Goal: Transaction & Acquisition: Purchase product/service

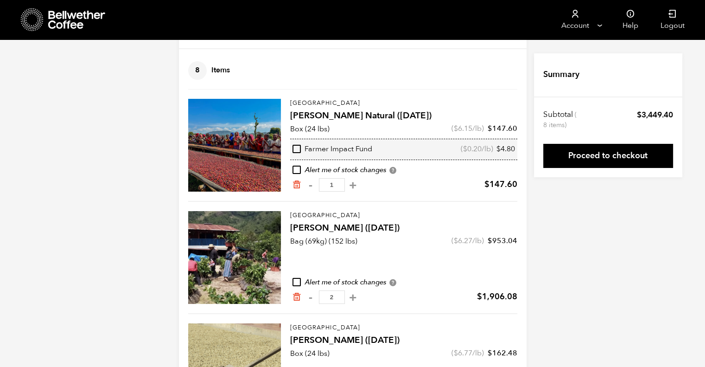
scroll to position [51, 0]
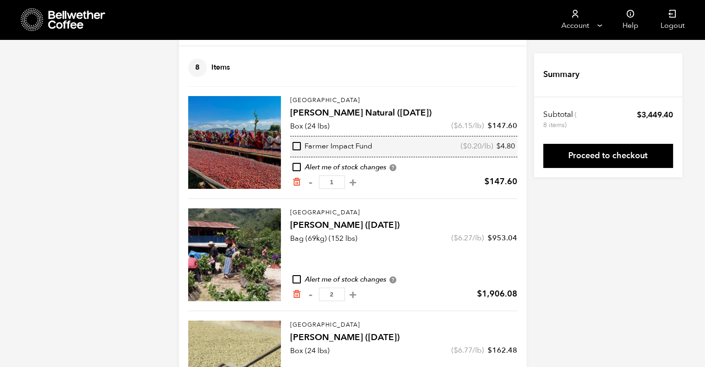
click at [359, 182] on button "+" at bounding box center [353, 182] width 12 height 9
type input "2"
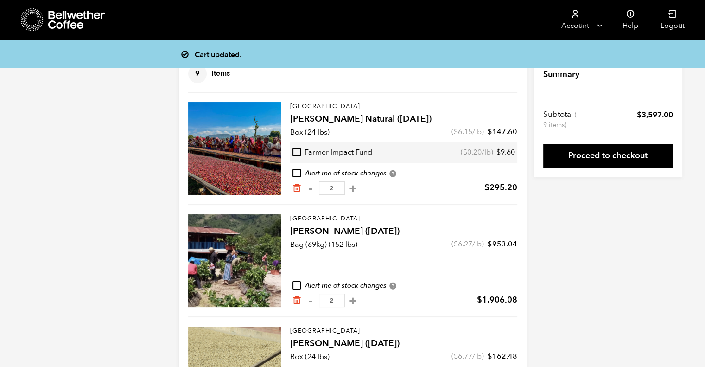
scroll to position [44, 0]
click at [359, 189] on button "+" at bounding box center [353, 188] width 12 height 9
type input "3"
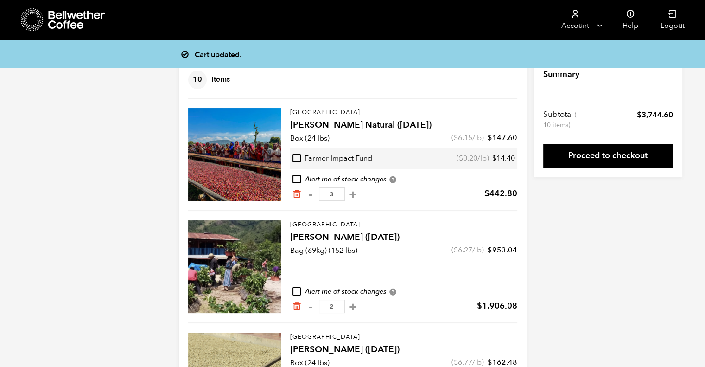
scroll to position [38, 0]
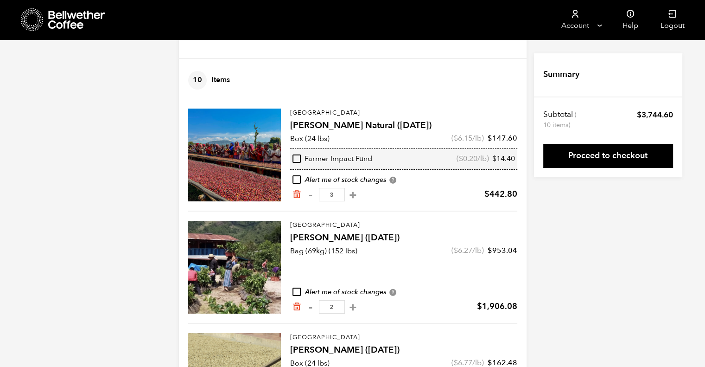
click at [359, 195] on button "+" at bounding box center [353, 194] width 12 height 9
type input "3"
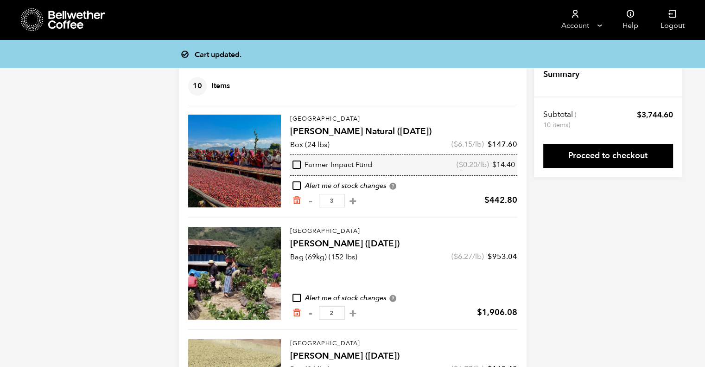
scroll to position [32, 0]
click at [359, 199] on button "+" at bounding box center [353, 201] width 12 height 9
type input "3"
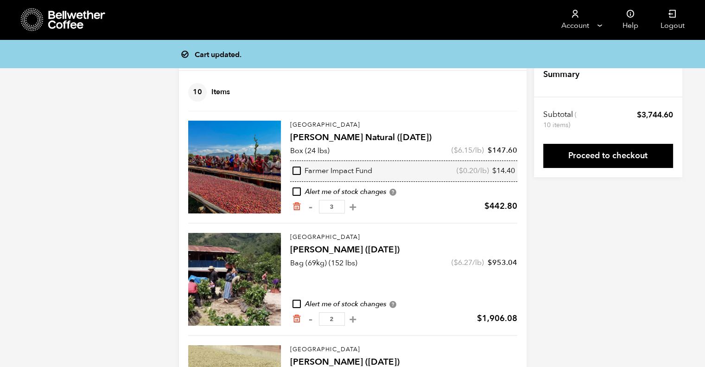
scroll to position [26, 0]
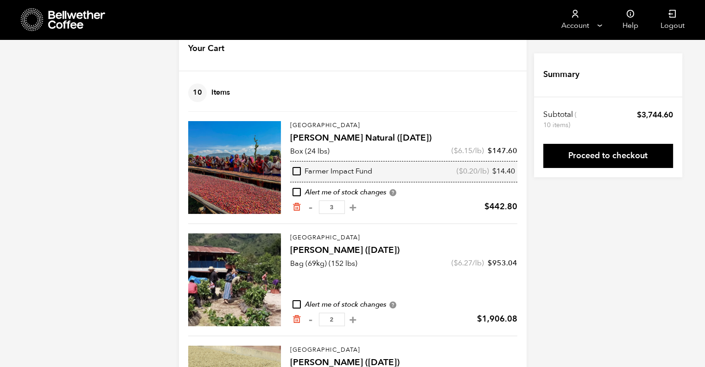
click at [359, 207] on button "+" at bounding box center [353, 207] width 12 height 9
type input "3"
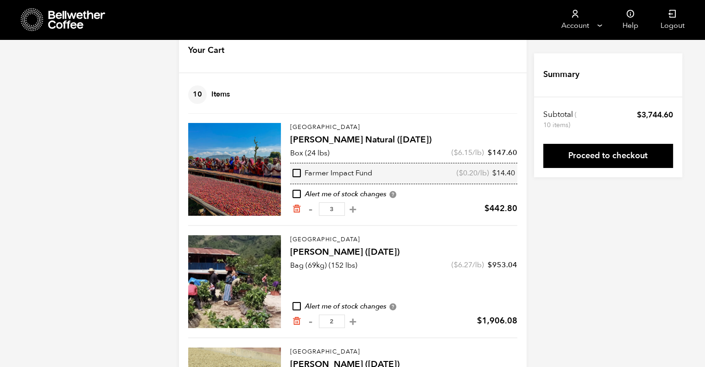
scroll to position [23, 0]
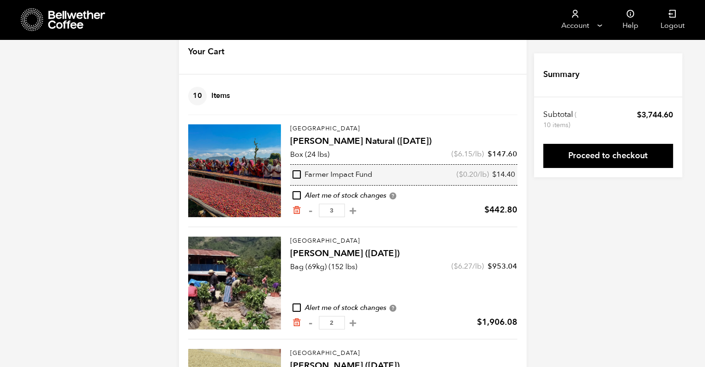
click at [250, 150] on div at bounding box center [234, 170] width 93 height 93
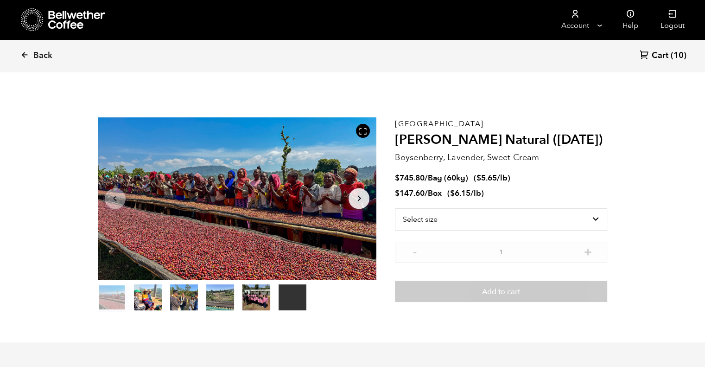
scroll to position [403, 494]
click at [534, 212] on select "Select size Bag (60kg) (132 lbs) Box (24 lbs)" at bounding box center [501, 219] width 212 height 22
select select "box"
click at [395, 208] on select "Select size Bag (60kg) (132 lbs) Box (24 lbs)" at bounding box center [501, 219] width 212 height 22
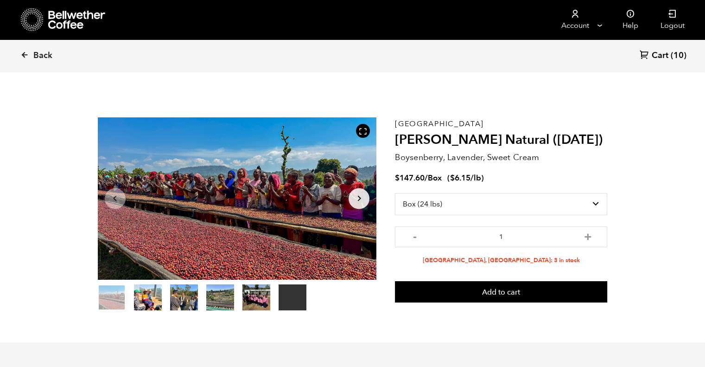
click at [22, 53] on icon at bounding box center [24, 55] width 8 height 8
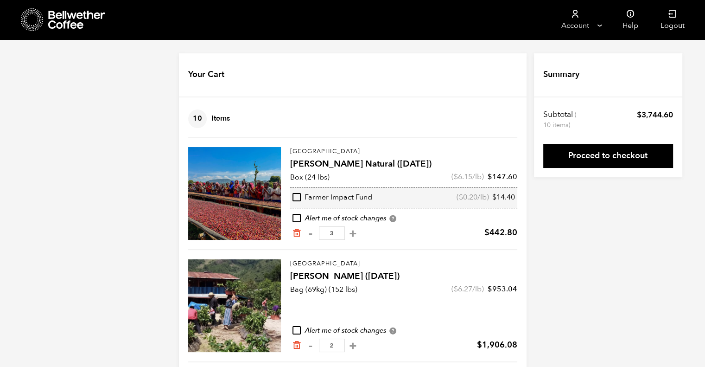
click at [82, 21] on icon at bounding box center [77, 20] width 58 height 19
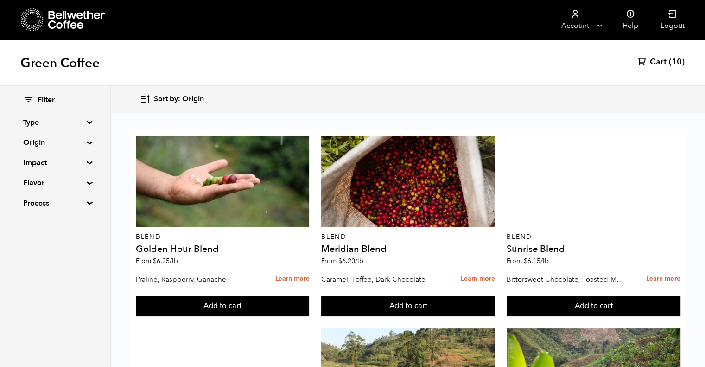
scroll to position [74, 0]
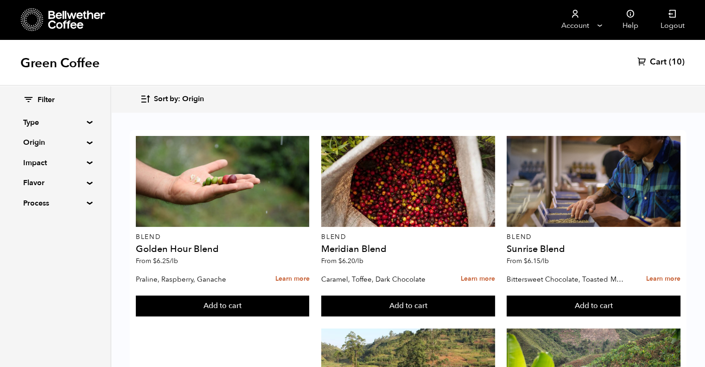
click at [310, 295] on button "Add to cart" at bounding box center [223, 305] width 174 height 21
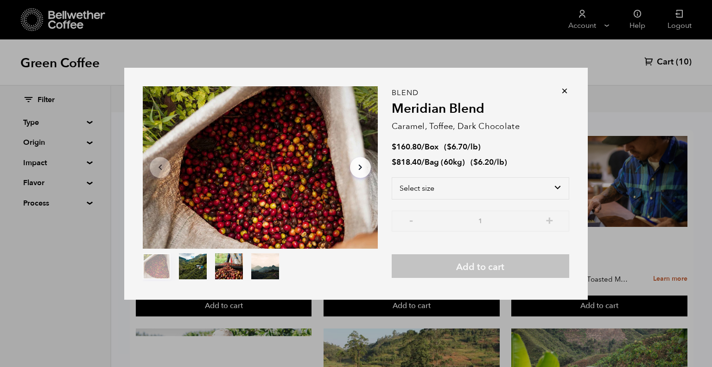
click at [565, 89] on icon at bounding box center [564, 90] width 9 height 9
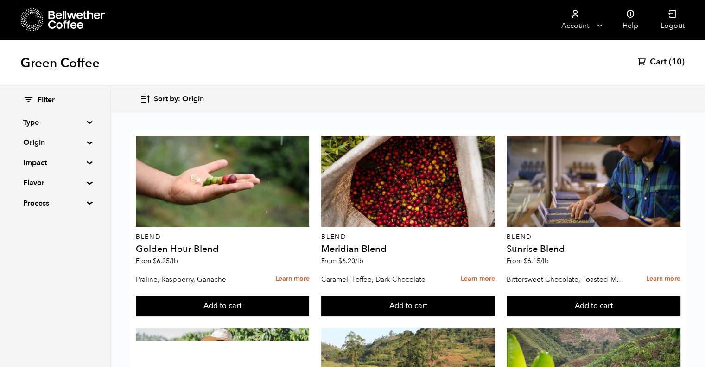
scroll to position [174, 0]
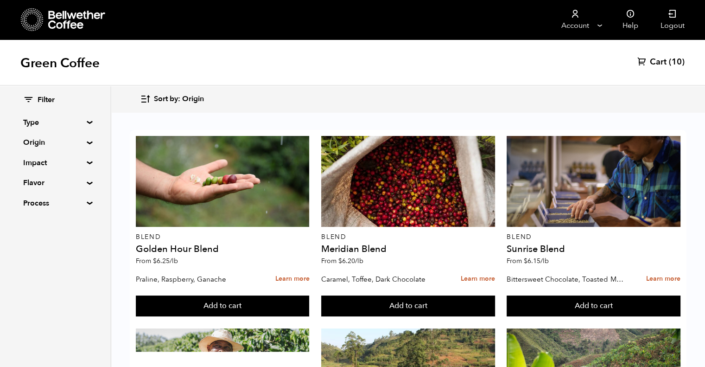
click at [413, 328] on div at bounding box center [408, 373] width 174 height 91
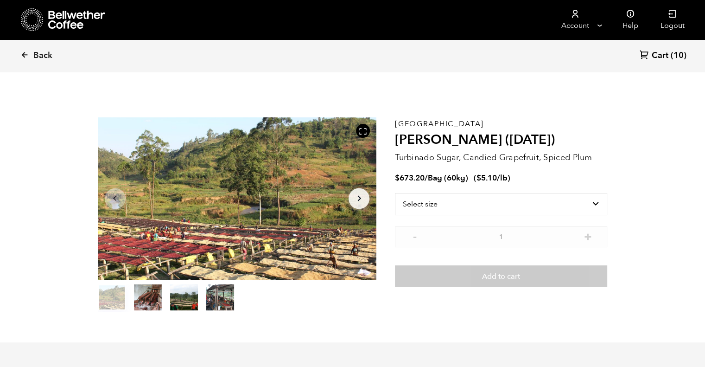
scroll to position [403, 494]
click at [561, 198] on select "Select size Bag (60kg) (132 lbs)" at bounding box center [501, 204] width 212 height 22
select select "bag-3"
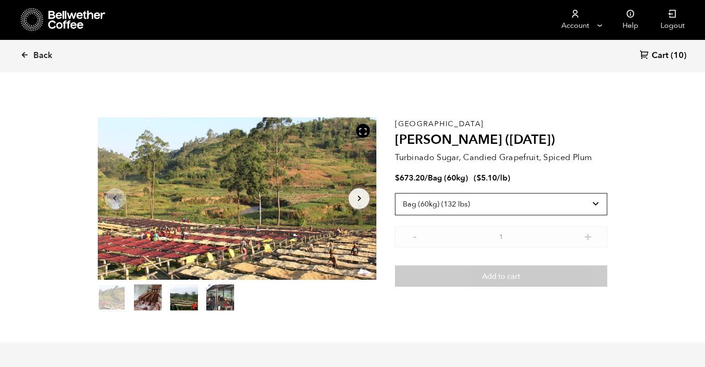
click at [395, 193] on select "Select size Bag (60kg) (132 lbs)" at bounding box center [501, 204] width 212 height 22
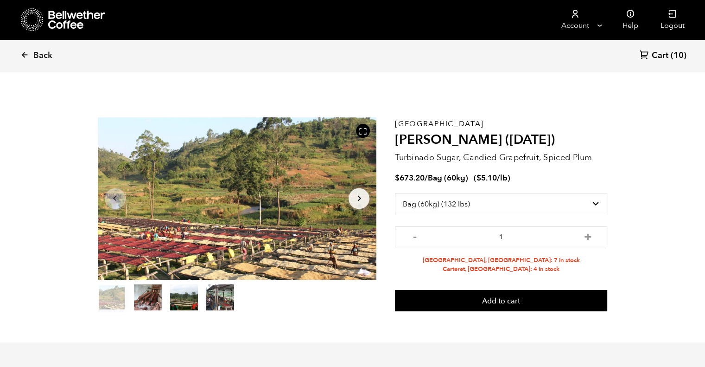
click at [27, 52] on icon at bounding box center [24, 55] width 8 height 8
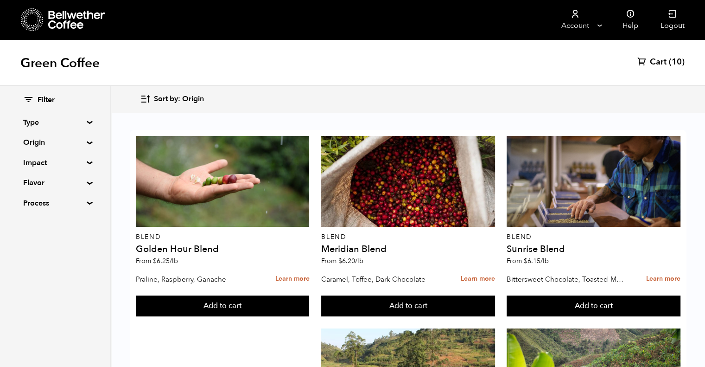
scroll to position [363, 0]
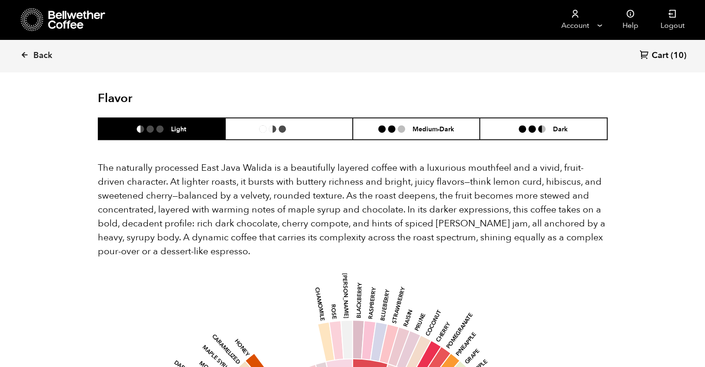
scroll to position [554, 0]
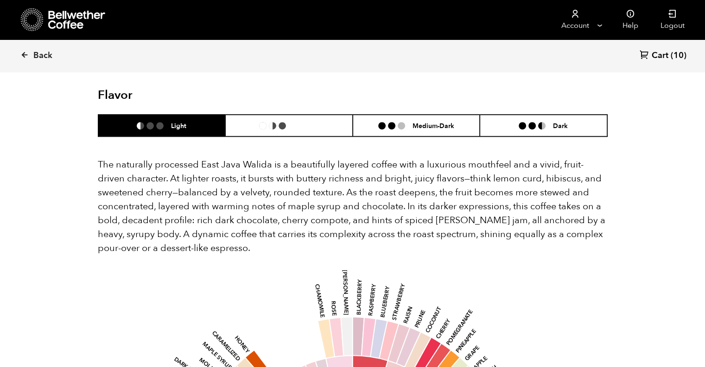
click at [320, 114] on li "Medium" at bounding box center [288, 125] width 127 height 22
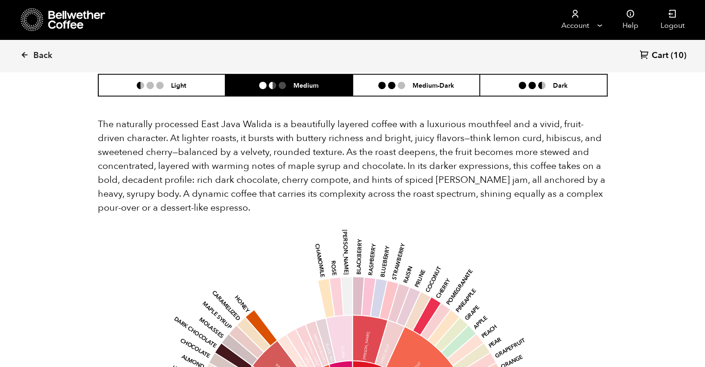
scroll to position [595, 0]
click at [388, 81] on li at bounding box center [391, 84] width 7 height 7
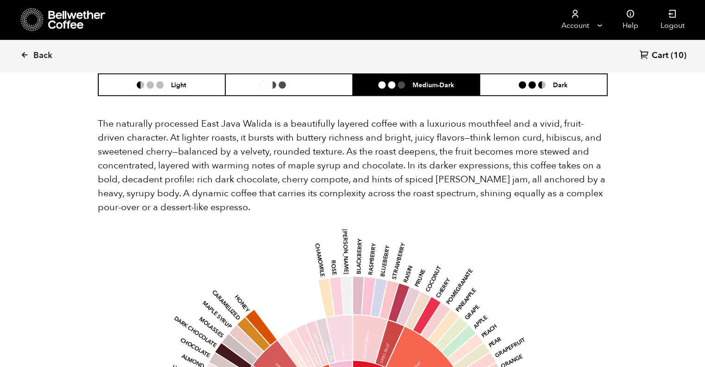
click at [311, 76] on li "Medium" at bounding box center [288, 85] width 127 height 22
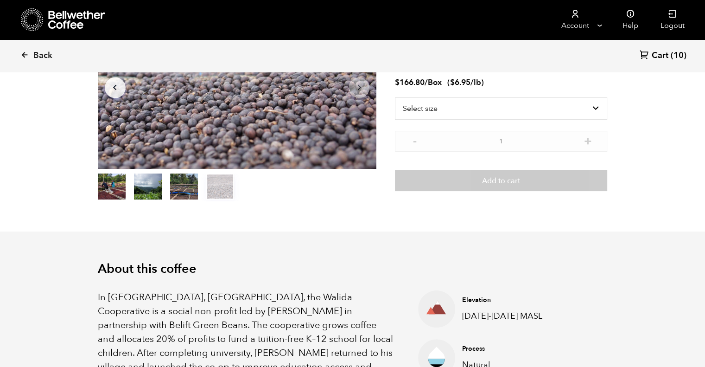
scroll to position [0, 0]
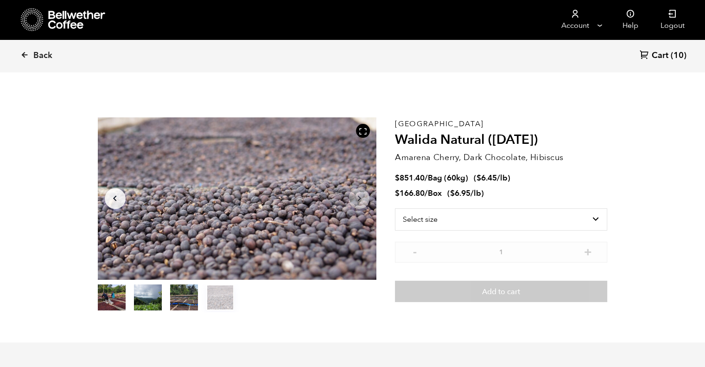
click at [152, 298] on button "item 1" at bounding box center [148, 299] width 28 height 26
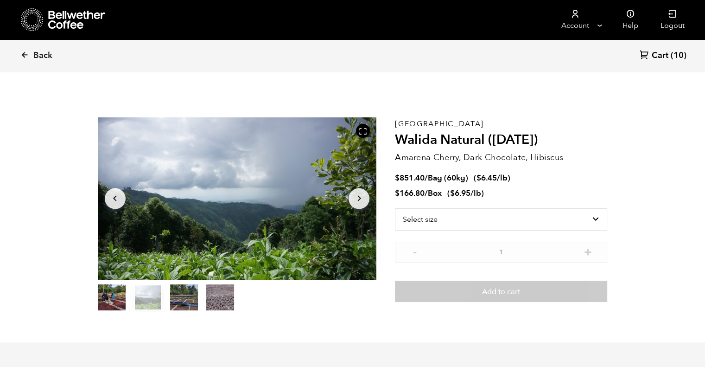
click at [112, 298] on button "item 0" at bounding box center [112, 299] width 28 height 26
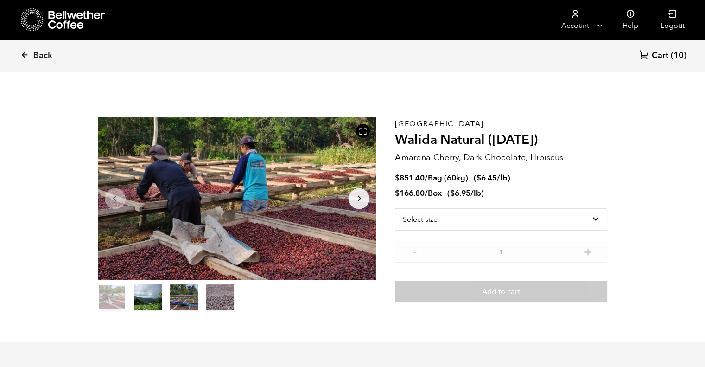
click at [175, 298] on button "item 2" at bounding box center [184, 299] width 28 height 26
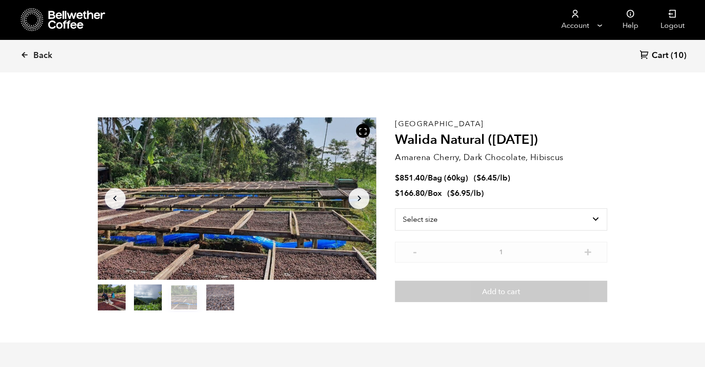
click at [223, 297] on button "item 3" at bounding box center [220, 299] width 28 height 26
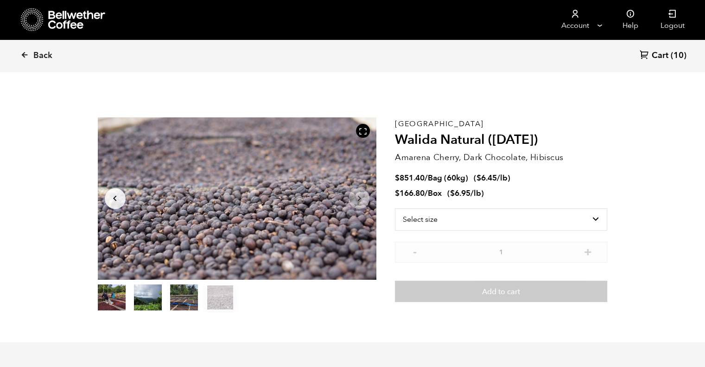
click at [25, 53] on icon at bounding box center [24, 55] width 8 height 8
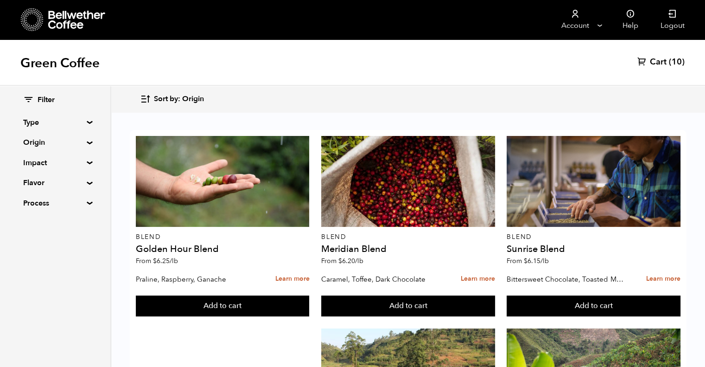
scroll to position [237, 0]
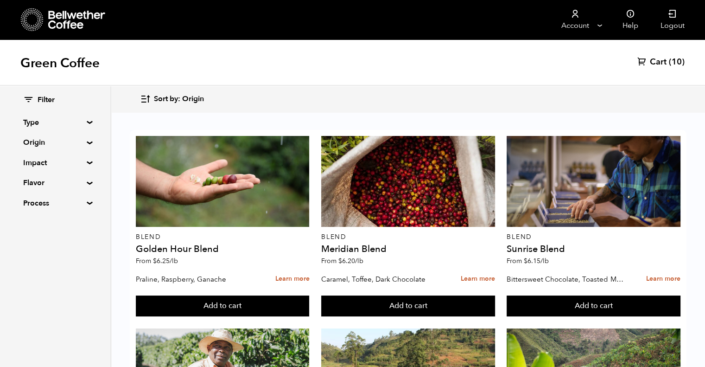
click at [598, 328] on div at bounding box center [594, 373] width 174 height 91
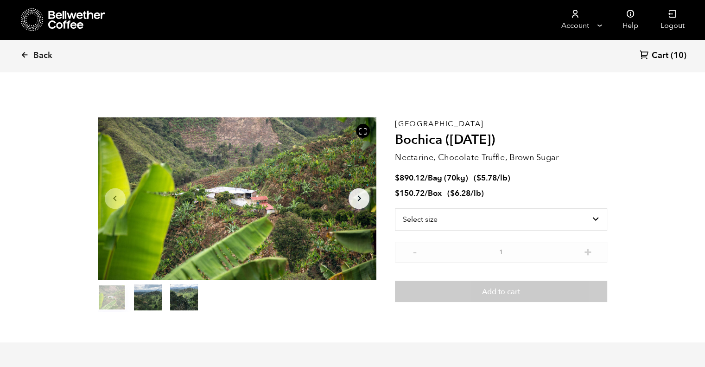
scroll to position [403, 494]
click at [437, 222] on select "Select size Bag (70kg) (154 lbs) Box (24 lbs)" at bounding box center [501, 219] width 212 height 22
select select "bag"
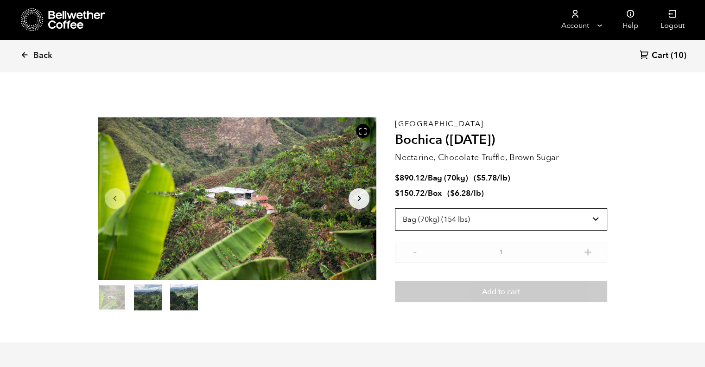
click at [395, 208] on select "Select size Bag (70kg) (154 lbs) Box (24 lbs)" at bounding box center [501, 219] width 212 height 22
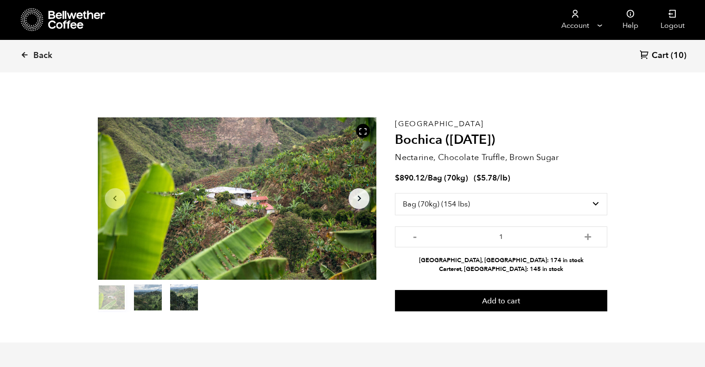
click at [365, 196] on button "Arrow Right" at bounding box center [359, 198] width 21 height 21
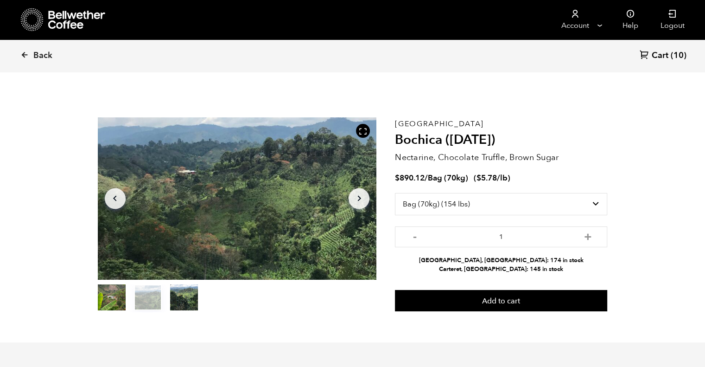
click at [365, 196] on button "Arrow Right" at bounding box center [359, 198] width 21 height 21
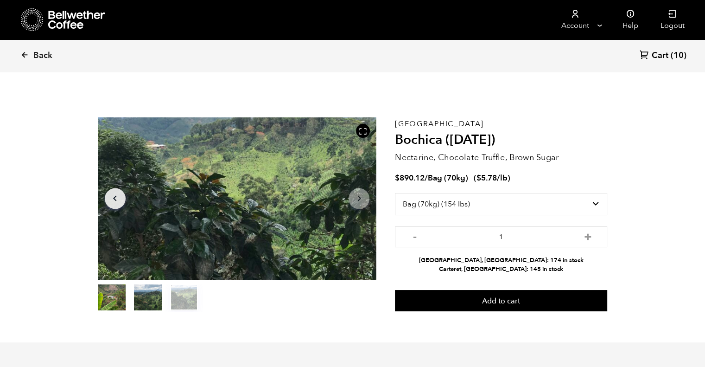
click at [365, 196] on button "Arrow Right" at bounding box center [359, 198] width 21 height 21
click at [118, 200] on icon "Arrow Left" at bounding box center [114, 198] width 11 height 11
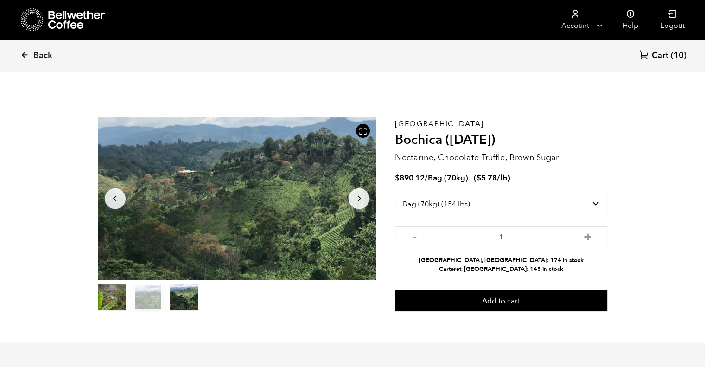
click at [118, 200] on icon "Arrow Left" at bounding box center [114, 198] width 11 height 11
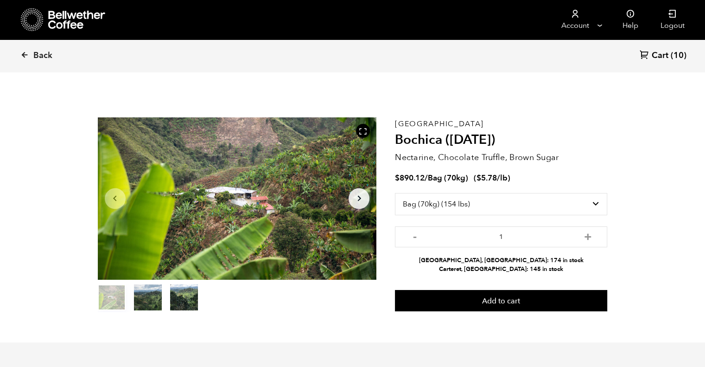
click at [19, 55] on div "Back Cart (10)" at bounding box center [352, 55] width 705 height 32
click at [24, 54] on icon at bounding box center [24, 55] width 8 height 8
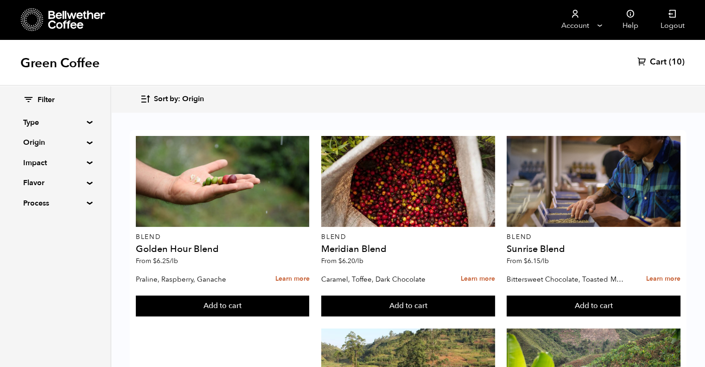
scroll to position [553, 0]
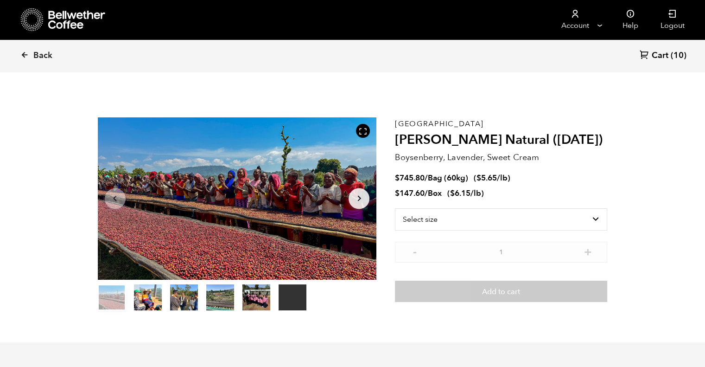
scroll to position [403, 494]
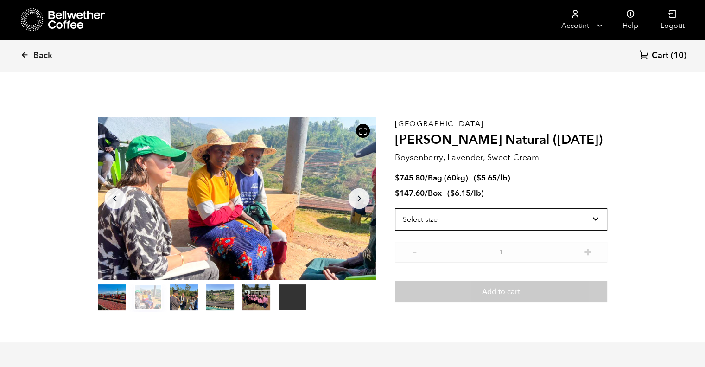
click at [440, 213] on select "Select size Bag (60kg) (132 lbs) Box (24 lbs)" at bounding box center [501, 219] width 212 height 22
click at [395, 208] on select "Select size Bag (60kg) (132 lbs) Box (24 lbs)" at bounding box center [501, 219] width 212 height 22
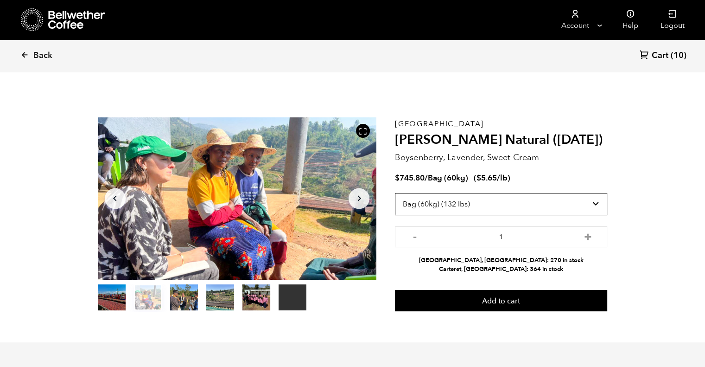
click at [536, 204] on select "Select size Bag (60kg) (132 lbs) Box (24 lbs)" at bounding box center [501, 204] width 212 height 22
click at [395, 193] on select "Select size Bag (60kg) (132 lbs) Box (24 lbs)" at bounding box center [501, 204] width 212 height 22
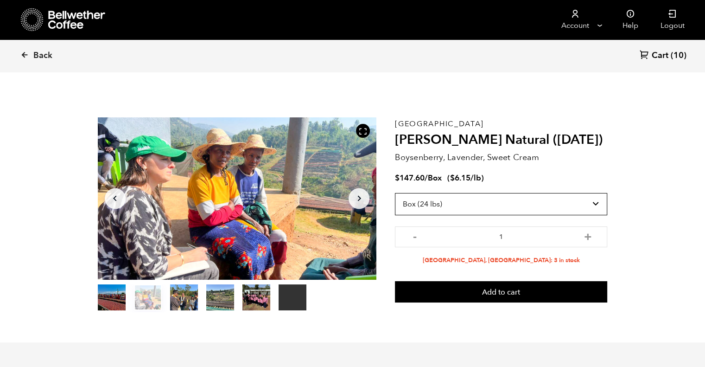
click at [458, 200] on select "Select size Bag (60kg) (132 lbs) Box (24 lbs)" at bounding box center [501, 204] width 212 height 22
click at [395, 193] on select "Select size Bag (60kg) (132 lbs) Box (24 lbs)" at bounding box center [501, 204] width 212 height 22
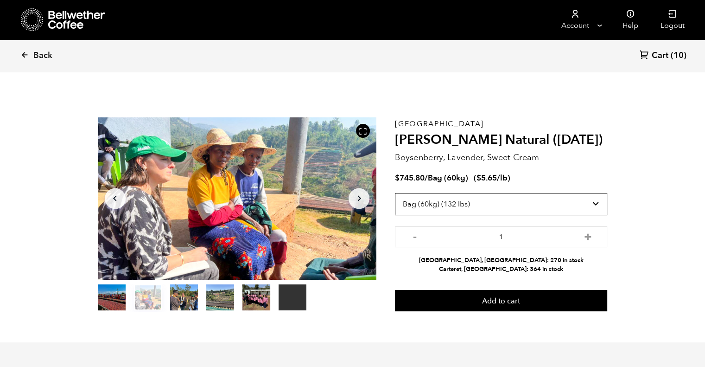
click at [517, 207] on select "Select size Bag (60kg) (132 lbs) Box (24 lbs)" at bounding box center [501, 204] width 212 height 22
click at [395, 193] on select "Select size Bag (60kg) (132 lbs) Box (24 lbs)" at bounding box center [501, 204] width 212 height 22
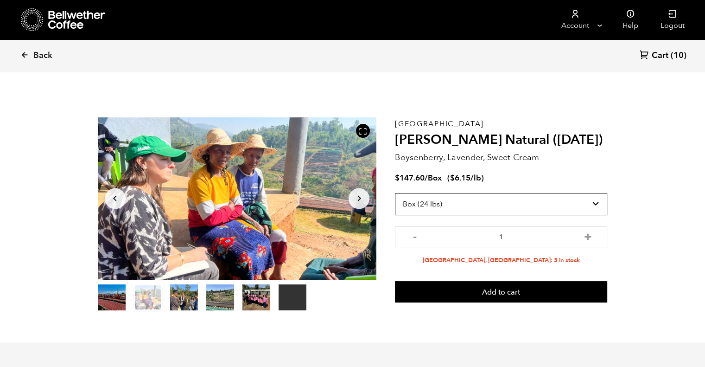
click at [504, 203] on select "Select size Bag (60kg) (132 lbs) Box (24 lbs)" at bounding box center [501, 204] width 212 height 22
click at [395, 193] on select "Select size Bag (60kg) (132 lbs) Box (24 lbs)" at bounding box center [501, 204] width 212 height 22
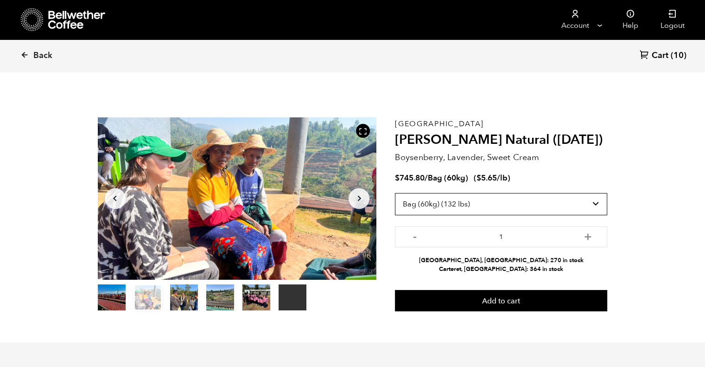
click at [497, 197] on select "Select size Bag (60kg) (132 lbs) Box (24 lbs)" at bounding box center [501, 204] width 212 height 22
select select "box"
click at [395, 193] on select "Select size Bag (60kg) (132 lbs) Box (24 lbs)" at bounding box center [501, 204] width 212 height 22
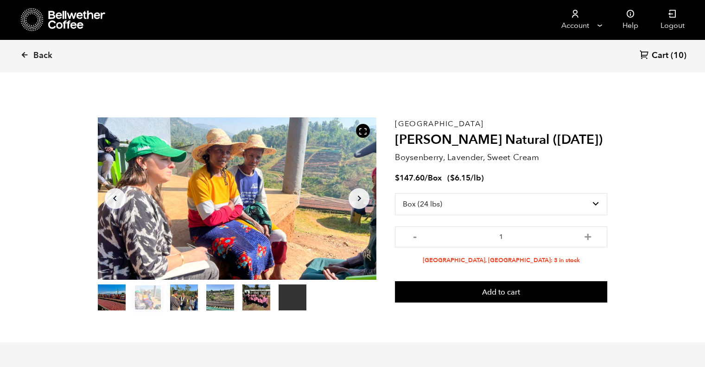
click at [586, 238] on button "+" at bounding box center [588, 235] width 12 height 9
type input "3"
click at [518, 288] on button "Add to cart" at bounding box center [501, 291] width 212 height 21
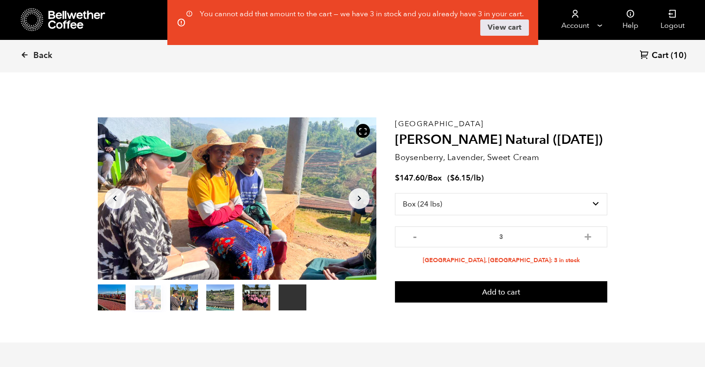
click at [523, 29] on link "View cart" at bounding box center [504, 27] width 49 height 17
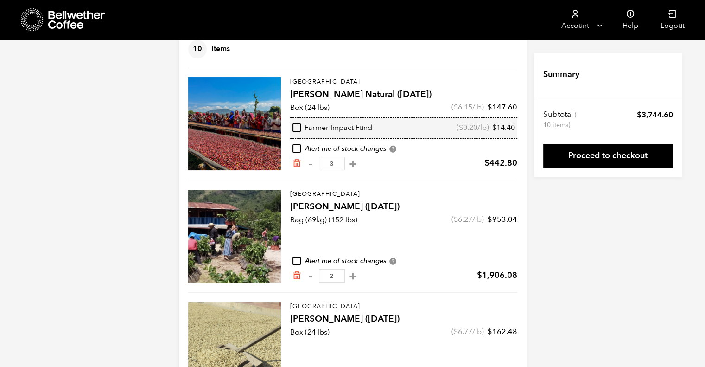
scroll to position [116, 0]
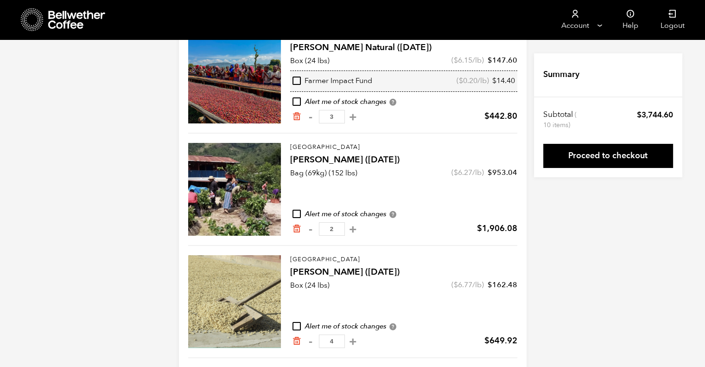
click at [436, 187] on div "Guatemala [PERSON_NAME] ([DATE]) Bag (69kg) (152 lbs) ( $ 6.27 /lb) $ 953.04 Al…" at bounding box center [403, 189] width 227 height 93
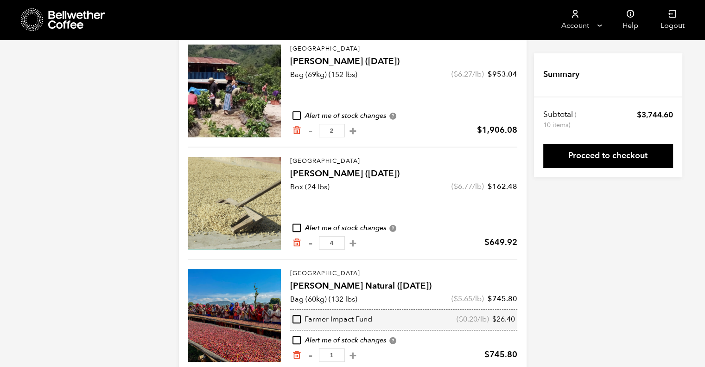
scroll to position [232, 0]
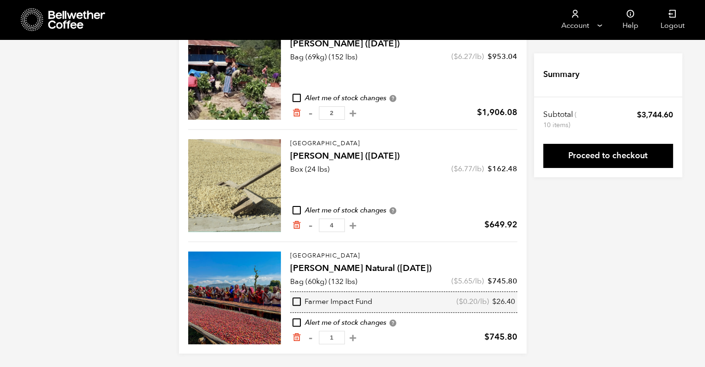
click at [358, 335] on button "+" at bounding box center [353, 337] width 12 height 9
type input "2"
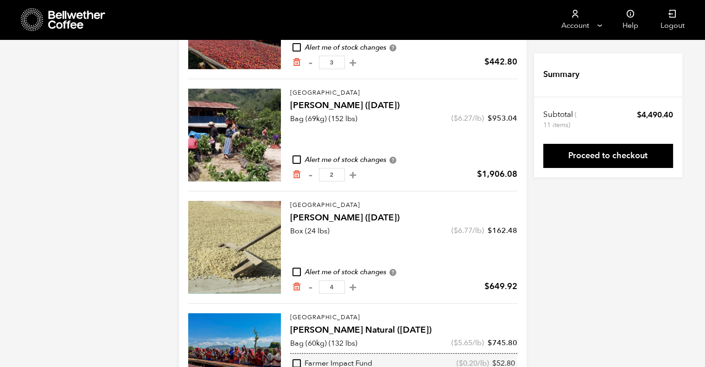
scroll to position [167, 0]
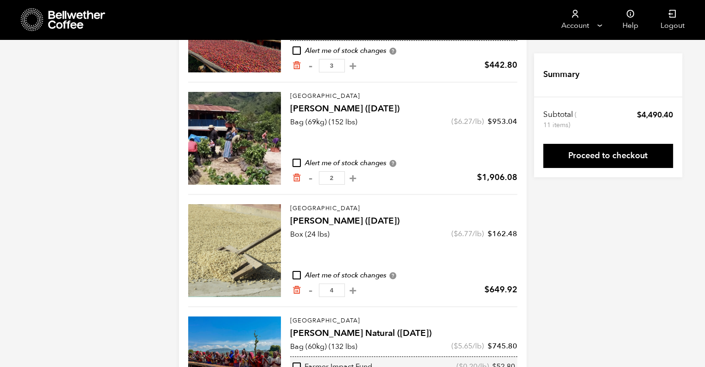
click at [295, 178] on icon "Remove from cart" at bounding box center [296, 177] width 9 height 9
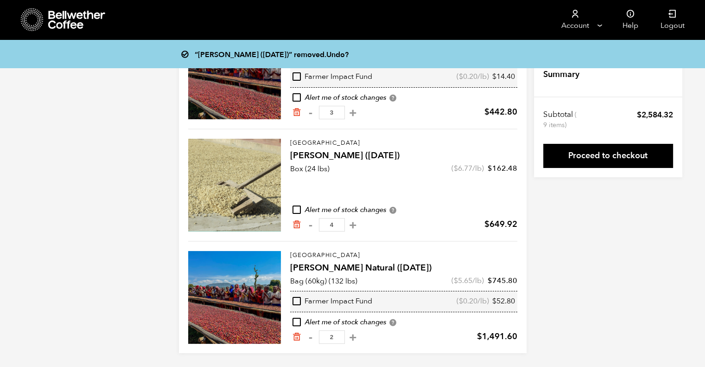
scroll to position [120, 0]
click at [298, 337] on icon "Remove from cart" at bounding box center [296, 336] width 9 height 9
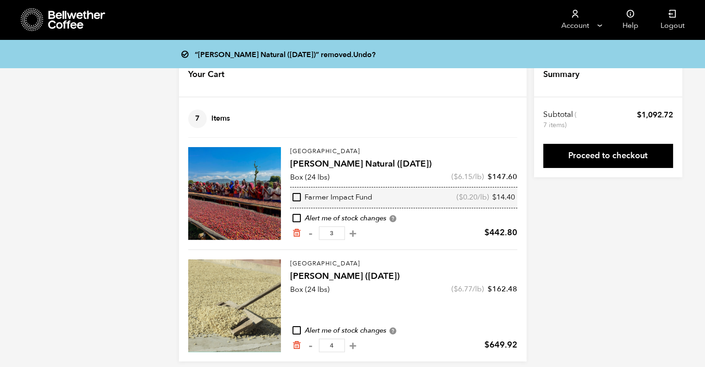
click at [64, 11] on icon at bounding box center [77, 20] width 58 height 19
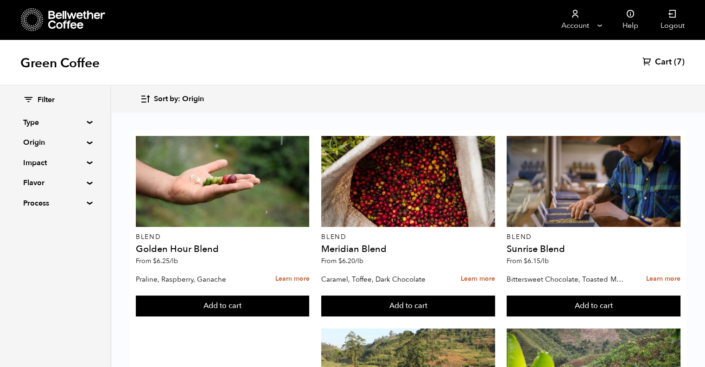
scroll to position [564, 0]
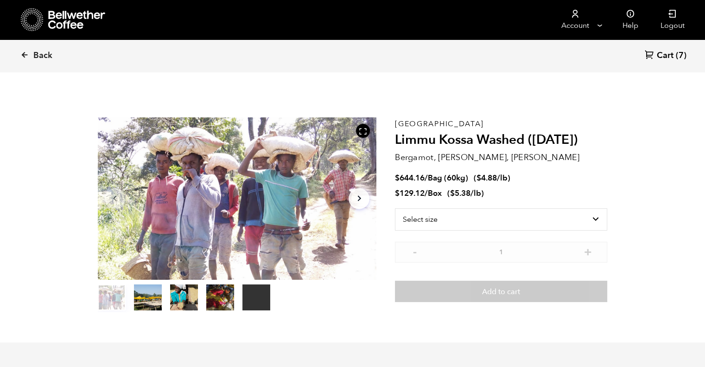
scroll to position [403, 494]
click at [212, 303] on button "item 3" at bounding box center [220, 299] width 28 height 26
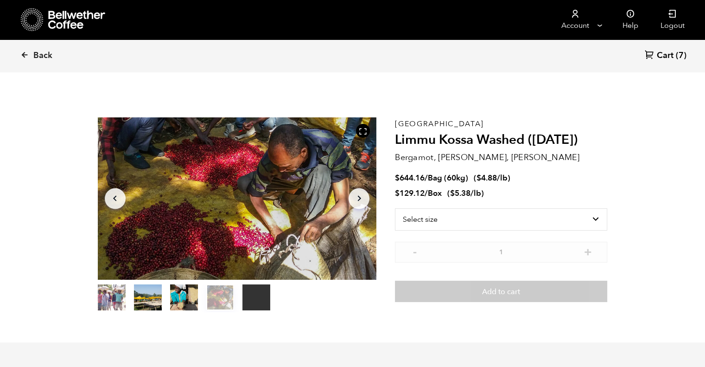
click at [182, 297] on button "item 2" at bounding box center [184, 299] width 28 height 26
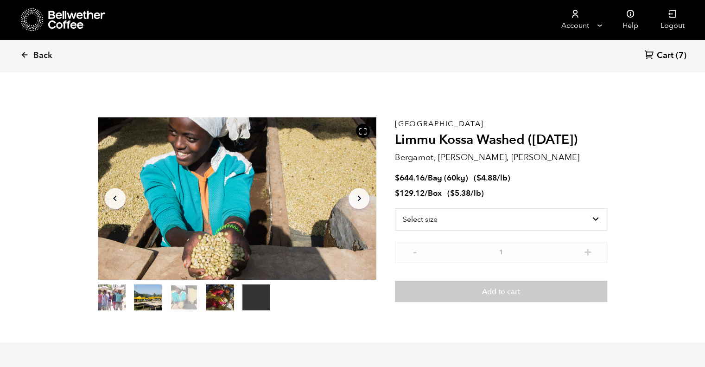
click at [110, 297] on button "item 0" at bounding box center [112, 299] width 28 height 26
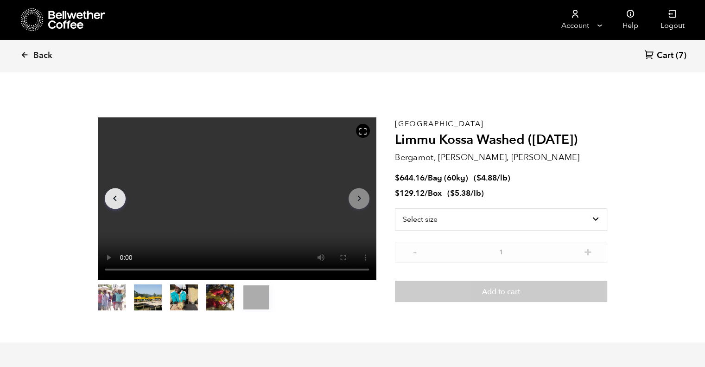
click at [25, 52] on icon at bounding box center [24, 55] width 8 height 8
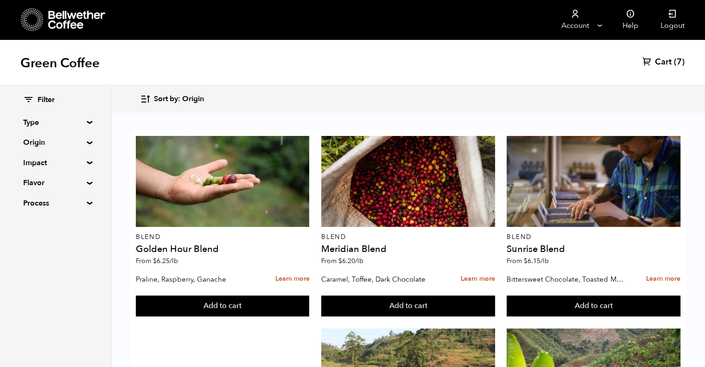
scroll to position [503, 0]
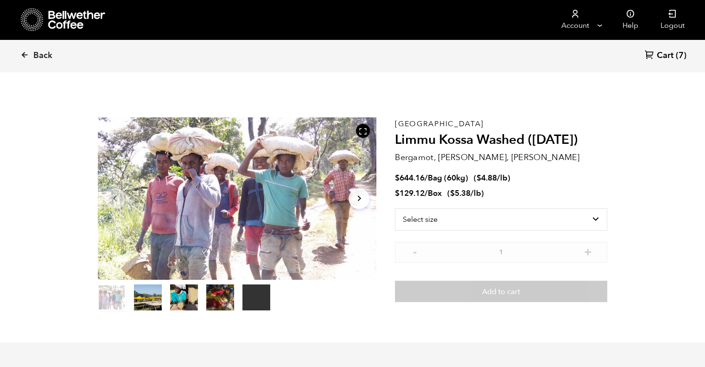
scroll to position [403, 494]
click at [465, 206] on div "Ethiopia Limmu Kossa Washed ([DATE]) Bergamot, Honeycomb, [PERSON_NAME] $ 644.1…" at bounding box center [501, 214] width 212 height 195
click at [461, 216] on select "Select size Bag (60kg) (132 lbs) Box (24 lbs)" at bounding box center [501, 219] width 212 height 22
click at [395, 208] on select "Select size Bag (60kg) (132 lbs) Box (24 lbs)" at bounding box center [501, 219] width 212 height 22
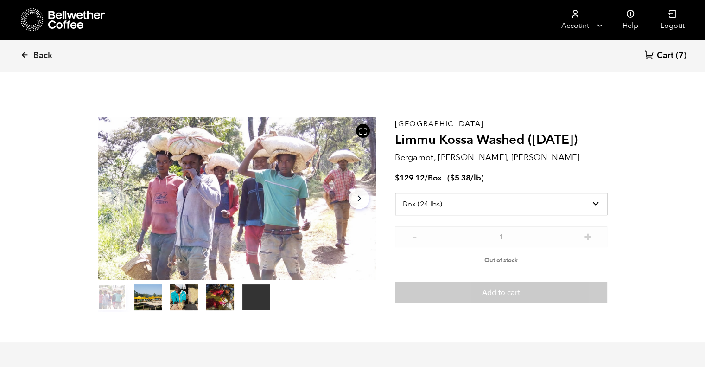
click at [474, 206] on select "Select size Bag (60kg) (132 lbs) Box (24 lbs)" at bounding box center [501, 204] width 212 height 22
select select "bag-3"
click at [395, 193] on select "Select size Bag (60kg) (132 lbs) Box (24 lbs)" at bounding box center [501, 204] width 212 height 22
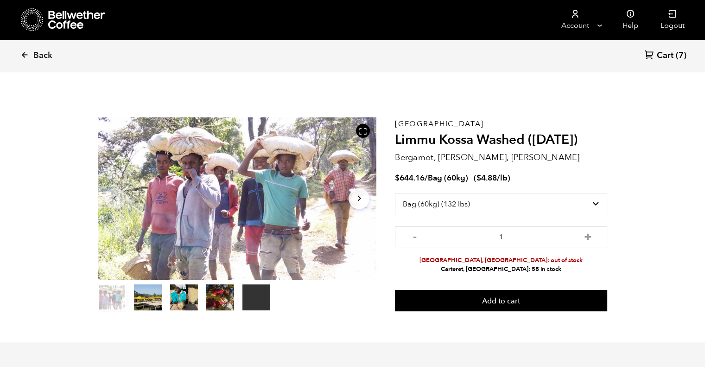
click at [22, 51] on icon at bounding box center [24, 55] width 8 height 8
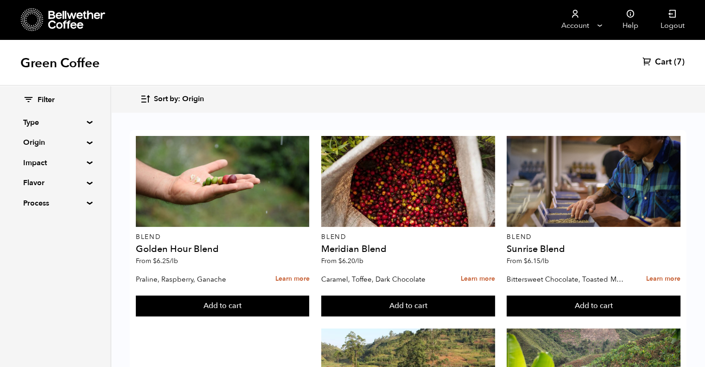
scroll to position [256, 0]
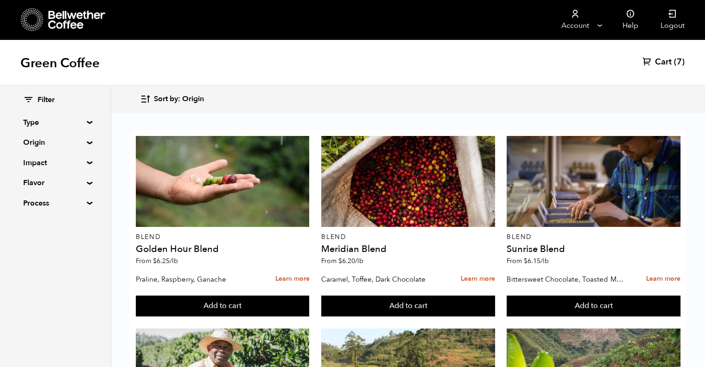
click at [402, 328] on div at bounding box center [408, 373] width 174 height 91
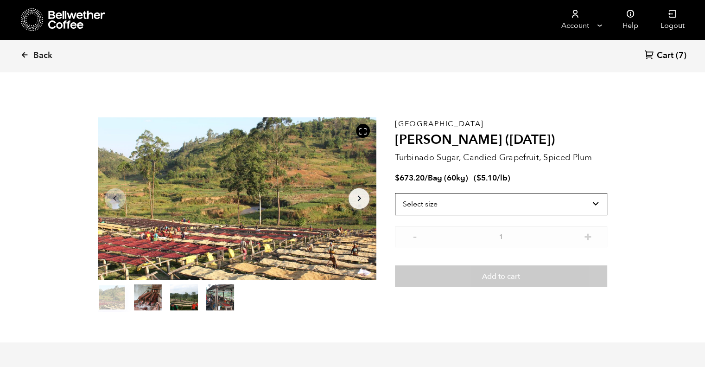
click at [524, 200] on select "Select size Bag (60kg) (132 lbs)" at bounding box center [501, 204] width 212 height 22
click at [517, 201] on select "Select size Bag (60kg) (132 lbs)" at bounding box center [501, 204] width 212 height 22
click at [356, 197] on icon "Arrow Right" at bounding box center [359, 198] width 11 height 11
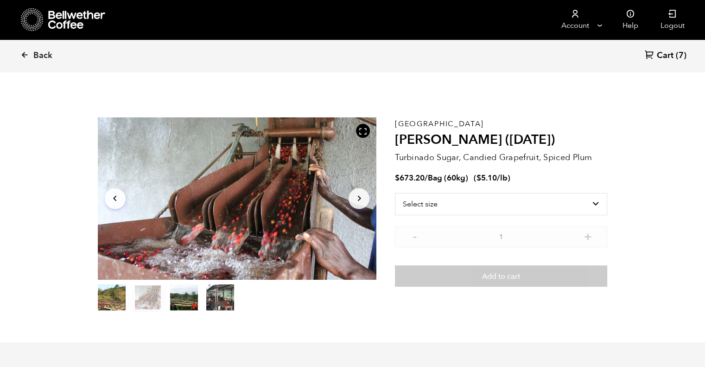
click at [356, 197] on icon "Arrow Right" at bounding box center [359, 198] width 11 height 11
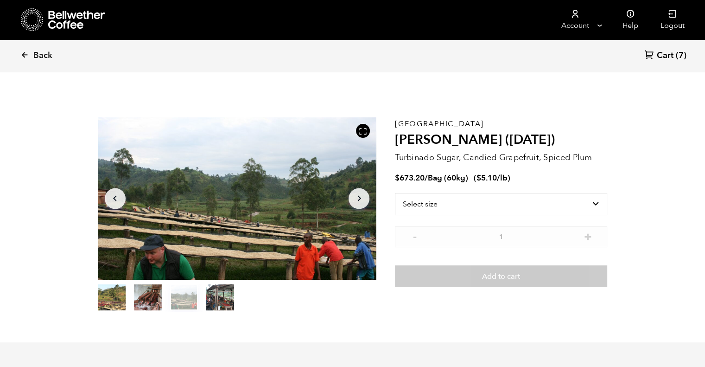
click at [356, 197] on icon "Arrow Right" at bounding box center [359, 198] width 11 height 11
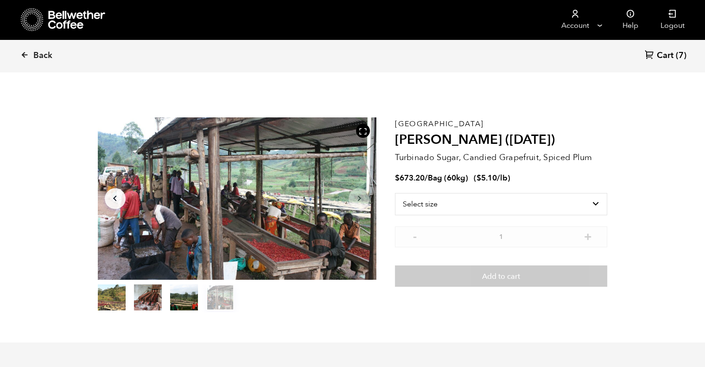
click at [31, 51] on link "Back" at bounding box center [48, 56] width 57 height 32
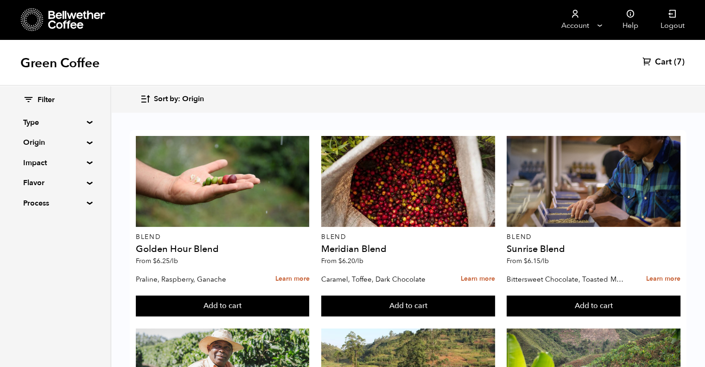
click at [84, 120] on summary "Type" at bounding box center [55, 122] width 64 height 11
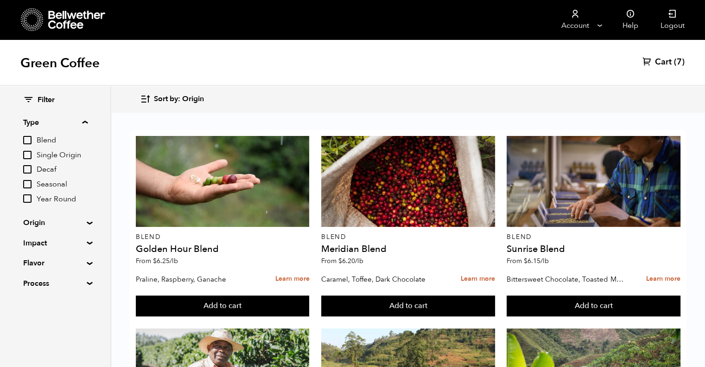
click at [82, 282] on summary "Process" at bounding box center [55, 283] width 64 height 11
click at [86, 265] on summary "Flavor" at bounding box center [55, 262] width 64 height 11
click at [87, 244] on summary "Impact" at bounding box center [55, 242] width 64 height 11
click at [87, 219] on div "Filter Type Blend Single Origin Decaf Seasonal Year Round Origin Blend Brazil B…" at bounding box center [55, 305] width 110 height 438
click at [86, 222] on summary "Origin" at bounding box center [55, 222] width 64 height 11
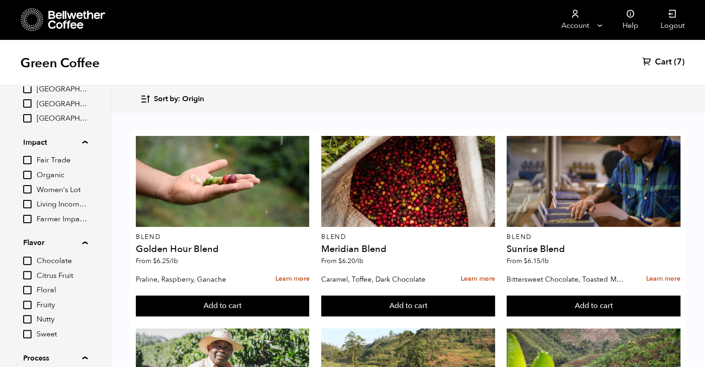
scroll to position [201, 0]
click at [279, 328] on div at bounding box center [223, 373] width 174 height 91
click at [233, 328] on div at bounding box center [223, 373] width 174 height 91
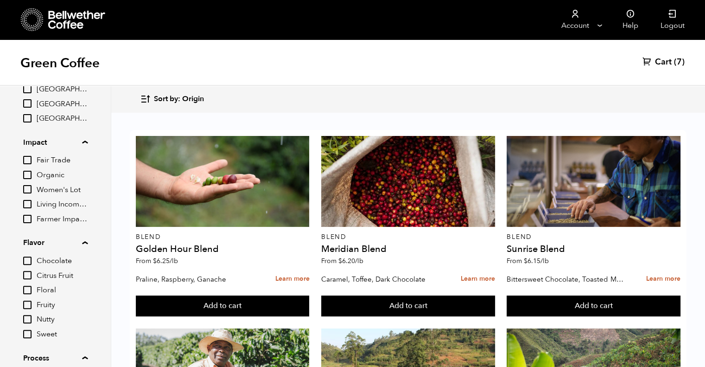
click at [201, 328] on div at bounding box center [223, 373] width 174 height 91
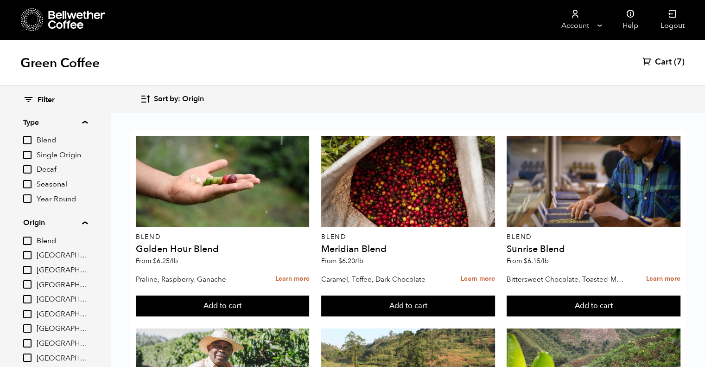
scroll to position [519, 0]
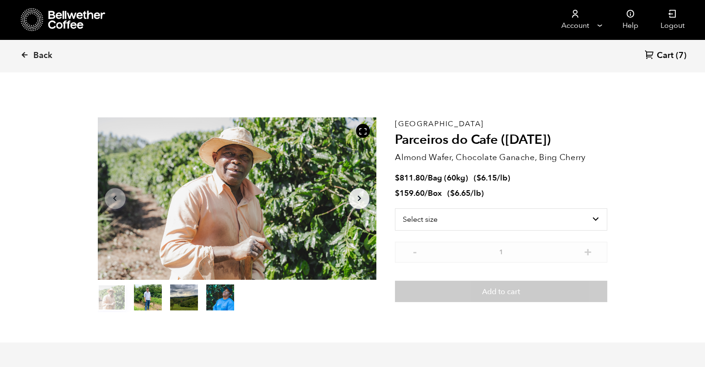
scroll to position [403, 494]
click at [585, 216] on select "Select size Bag (60kg) (132 lbs) Box (24 lbs)" at bounding box center [501, 219] width 212 height 22
click at [599, 216] on select "Select size Bag (60kg) (132 lbs) Box (24 lbs)" at bounding box center [501, 219] width 212 height 22
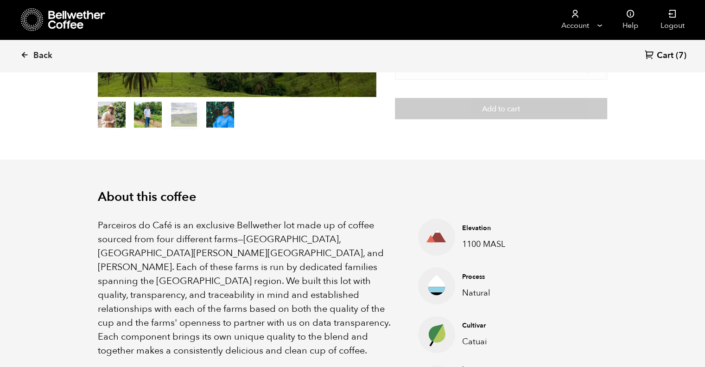
scroll to position [0, 0]
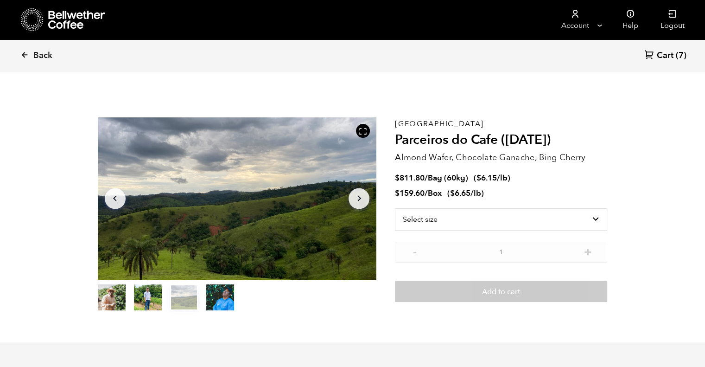
click at [25, 53] on icon at bounding box center [24, 55] width 8 height 8
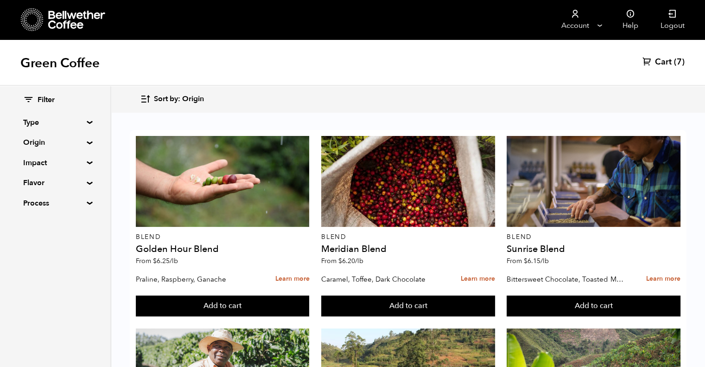
scroll to position [263, 0]
click at [562, 328] on div at bounding box center [594, 373] width 174 height 91
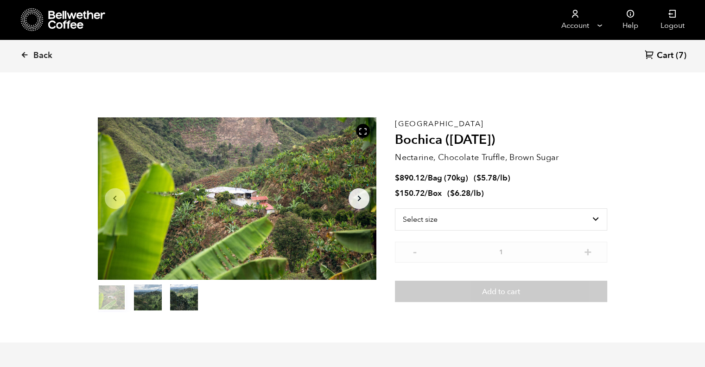
scroll to position [403, 494]
click at [445, 215] on select "Select size Bag (70kg) (154 lbs) Box (24 lbs)" at bounding box center [501, 219] width 212 height 22
select select "box"
click at [395, 208] on select "Select size Bag (70kg) (154 lbs) Box (24 lbs)" at bounding box center [501, 219] width 212 height 22
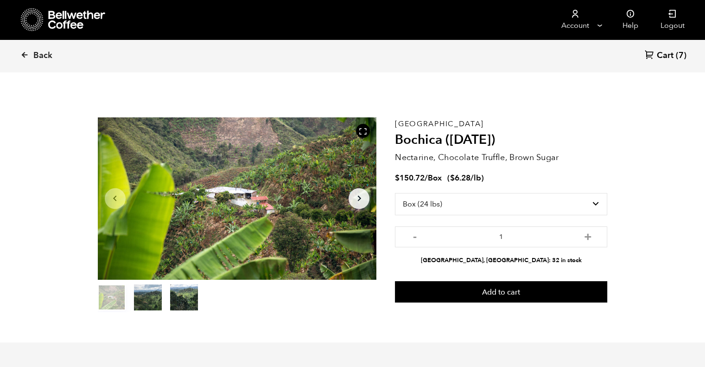
click at [586, 232] on button "+" at bounding box center [588, 235] width 12 height 9
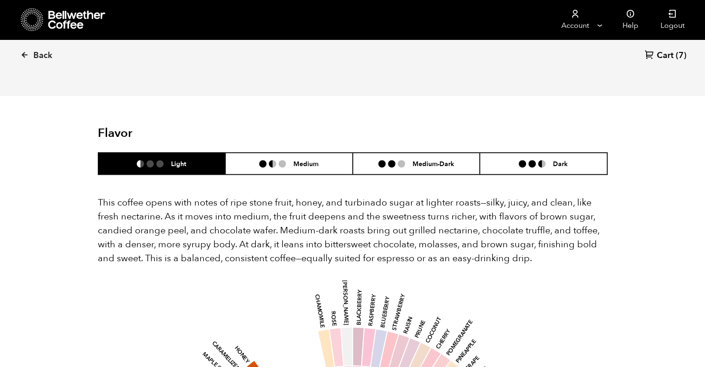
scroll to position [529, 0]
click at [329, 153] on li "Medium" at bounding box center [288, 164] width 127 height 22
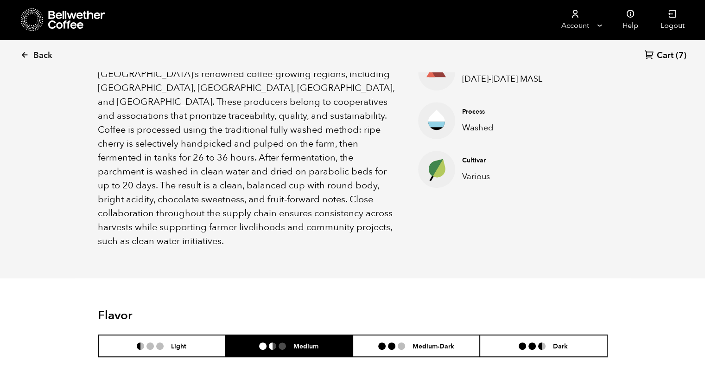
scroll to position [0, 0]
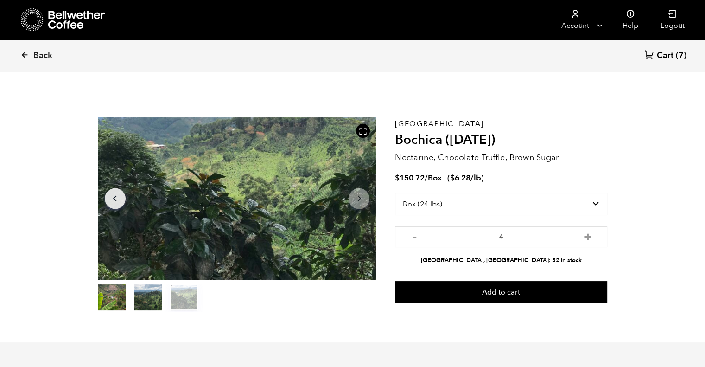
click at [413, 236] on button "-" at bounding box center [415, 235] width 12 height 9
type input "2"
click at [499, 290] on button "Add to cart" at bounding box center [501, 291] width 212 height 21
click at [24, 55] on icon at bounding box center [24, 55] width 8 height 8
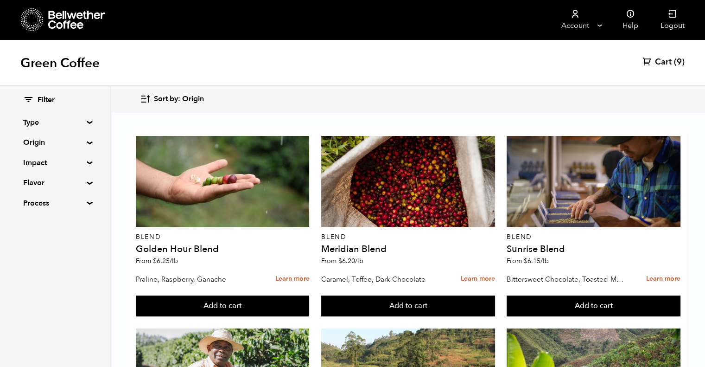
scroll to position [300, 0]
drag, startPoint x: 358, startPoint y: 190, endPoint x: 699, endPoint y: 150, distance: 343.5
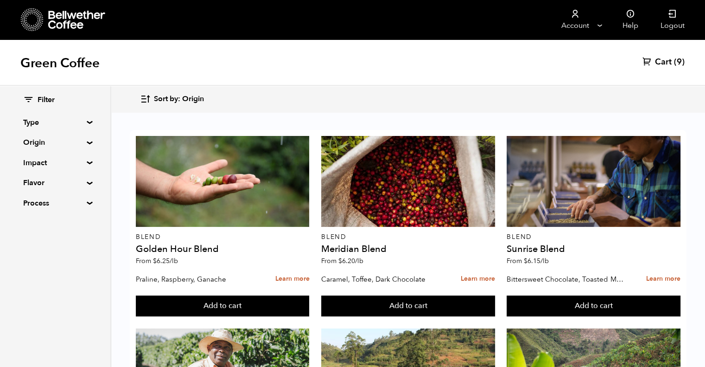
scroll to position [526, 0]
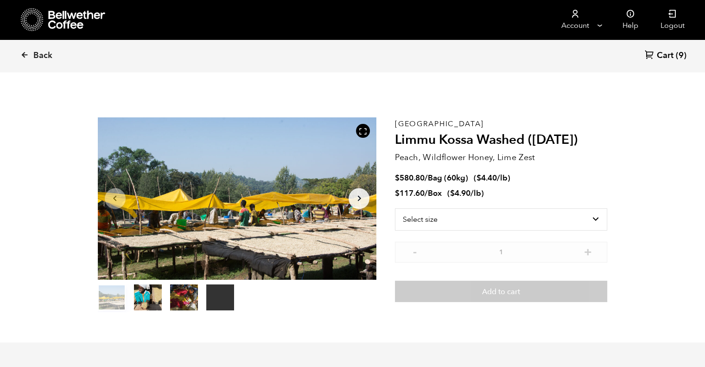
scroll to position [403, 494]
click at [540, 220] on select "Select size Bag (60kg) (132 lbs) Box (24 lbs)" at bounding box center [501, 219] width 212 height 22
select select "box"
click at [395, 208] on select "Select size Bag (60kg) (132 lbs) Box (24 lbs)" at bounding box center [501, 219] width 212 height 22
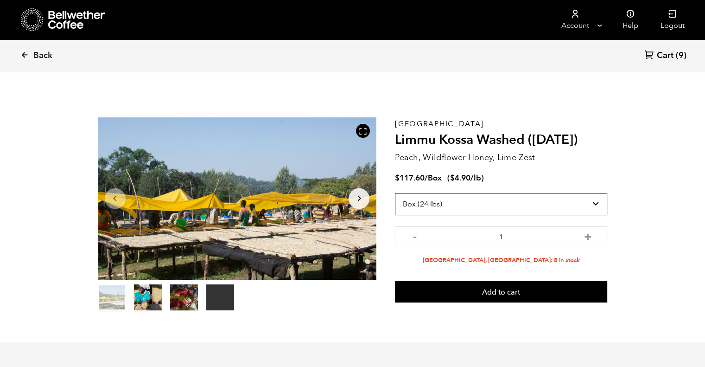
scroll to position [0, 0]
click at [664, 51] on span "Cart" at bounding box center [665, 55] width 17 height 11
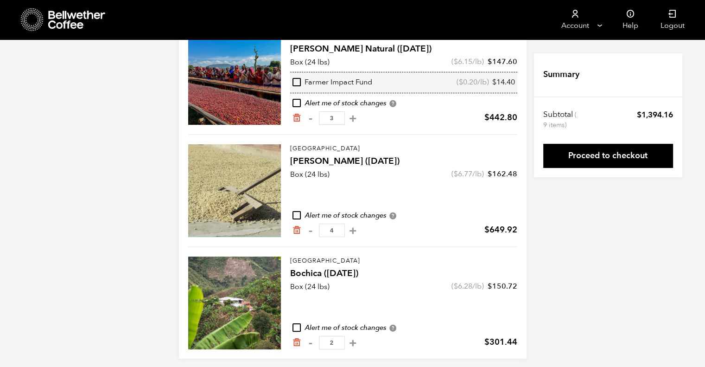
scroll to position [109, 0]
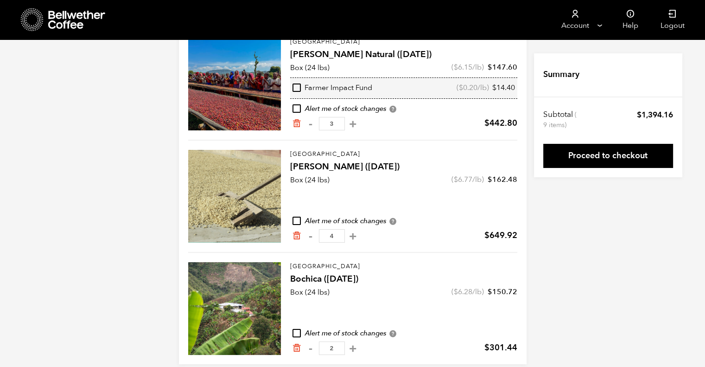
click at [358, 347] on button "+" at bounding box center [353, 347] width 12 height 9
type input "3"
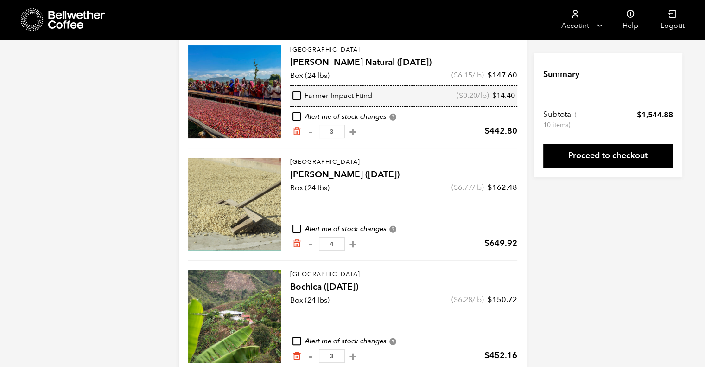
scroll to position [102, 0]
click at [608, 154] on link "Proceed to checkout" at bounding box center [608, 156] width 130 height 24
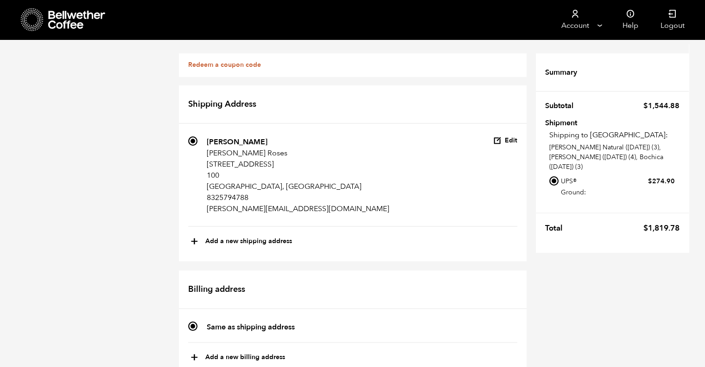
drag, startPoint x: 0, startPoint y: 0, endPoint x: 707, endPoint y: 189, distance: 731.6
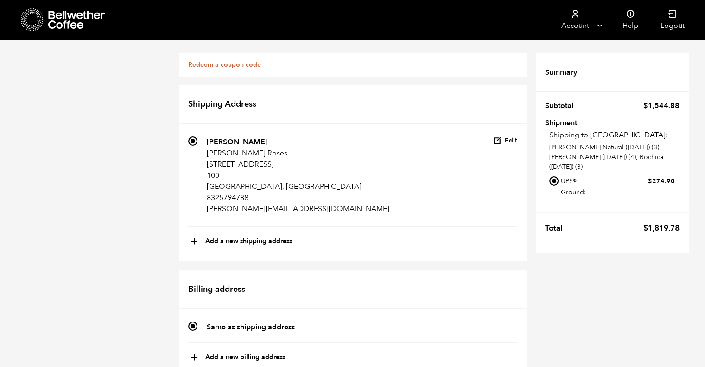
scroll to position [633, 0]
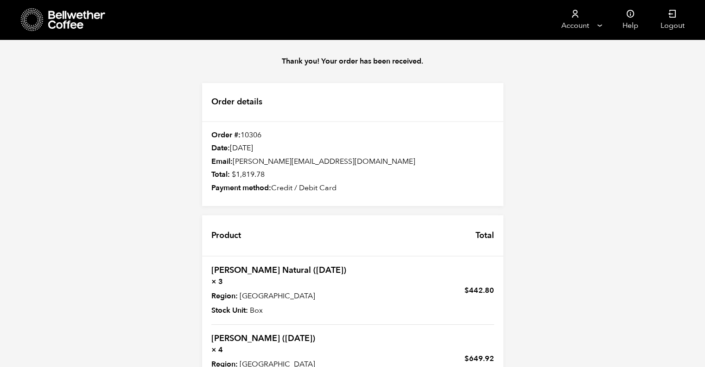
click at [64, 13] on icon at bounding box center [77, 20] width 58 height 19
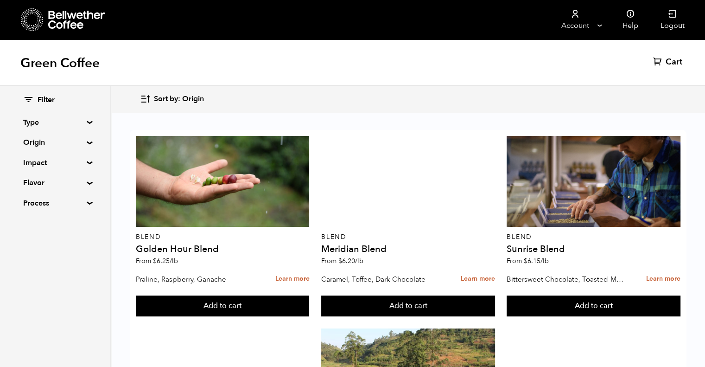
scroll to position [597, 0]
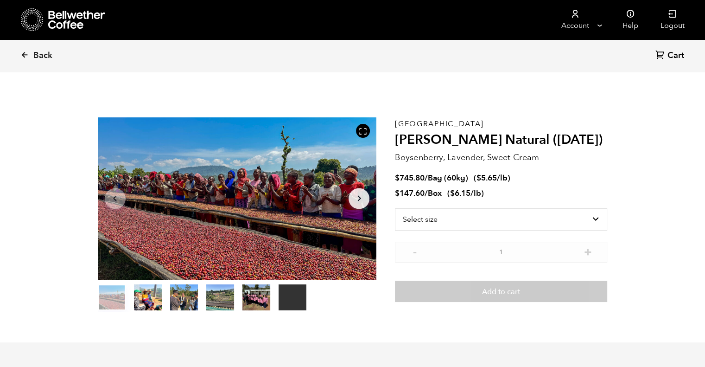
scroll to position [403, 494]
